Goal: Information Seeking & Learning: Learn about a topic

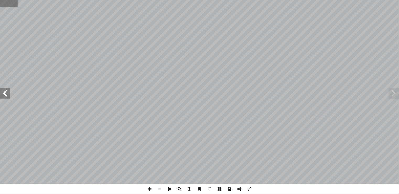
click at [6, 6] on input "text" at bounding box center [9, 3] width 18 height 7
type input "**"
click at [241, 191] on span at bounding box center [239, 189] width 10 height 10
click at [6, 90] on span at bounding box center [5, 93] width 10 height 10
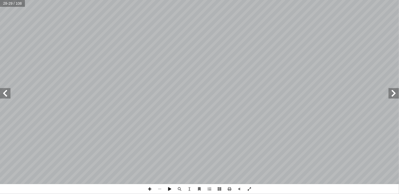
click at [6, 90] on span at bounding box center [5, 93] width 10 height 10
click at [7, 92] on span at bounding box center [5, 93] width 10 height 10
click at [394, 96] on span at bounding box center [394, 93] width 10 height 10
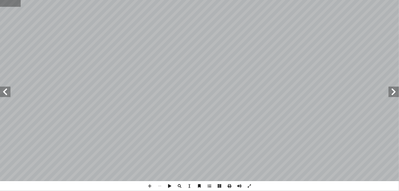
click at [7, 6] on input "text" at bounding box center [10, 3] width 21 height 7
type input "**"
click at [151, 186] on span at bounding box center [150, 186] width 10 height 10
click at [153, 189] on span at bounding box center [150, 186] width 10 height 10
